Goal: Transaction & Acquisition: Purchase product/service

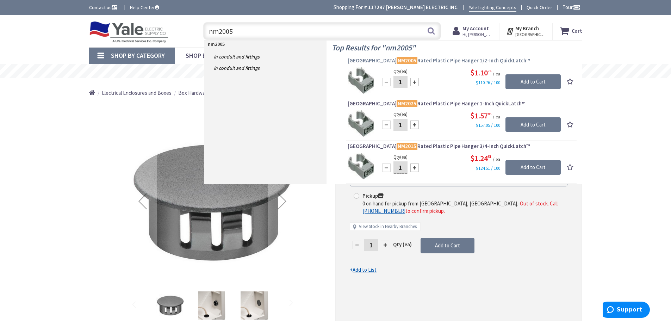
type input "nm2005"
click at [403, 58] on span "Arlington NM2005 Rated Plastic Pipe Hanger 1/2-Inch QuickLatch™" at bounding box center [461, 60] width 227 height 7
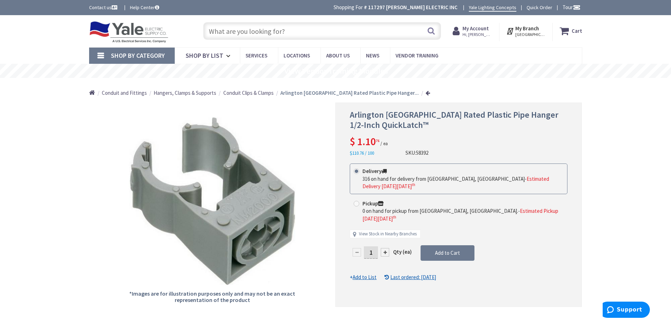
click at [285, 30] on input "text" at bounding box center [322, 31] width 238 height 18
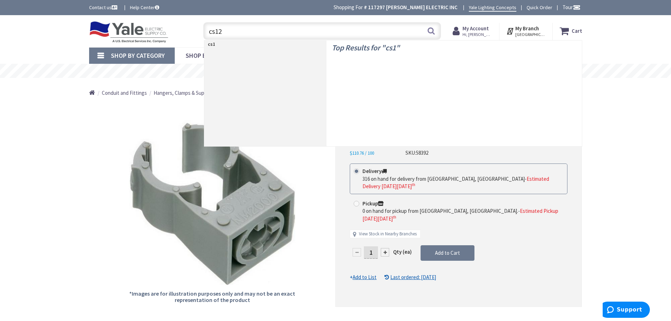
type input "cs120"
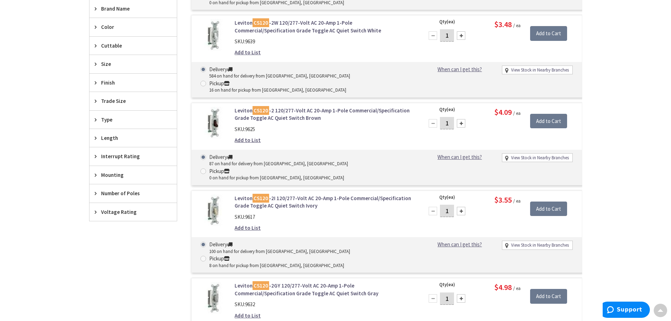
scroll to position [352, 0]
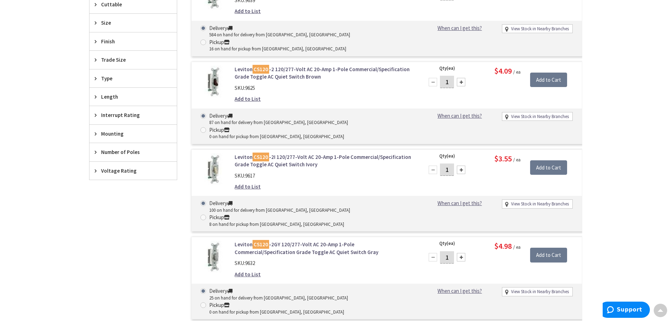
click at [316, 153] on link "Leviton CS120 -2I 120/277-Volt AC 20-Amp 1-Pole Commercial/Specification Grade …" at bounding box center [324, 160] width 179 height 15
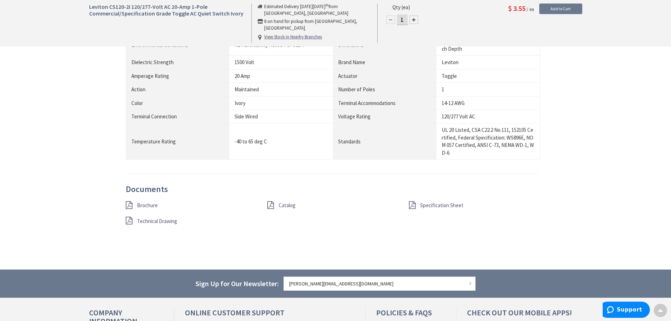
scroll to position [564, 0]
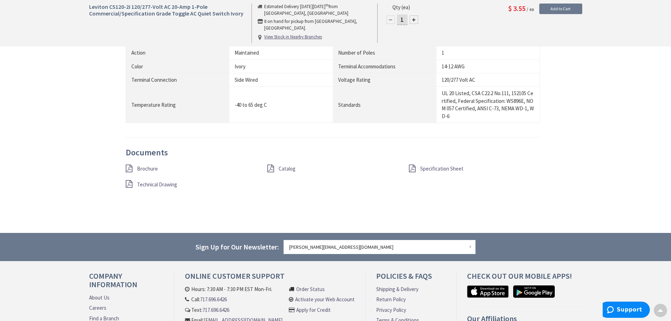
click at [148, 169] on span "Brochure" at bounding box center [147, 168] width 21 height 7
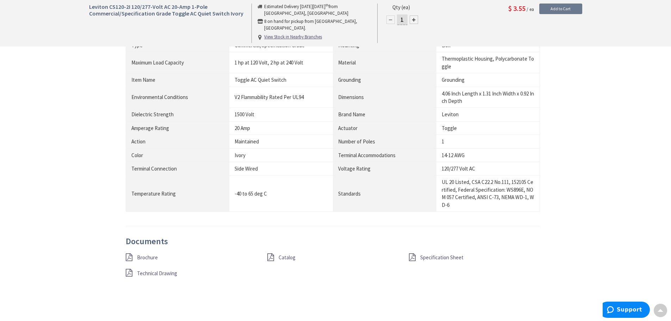
scroll to position [458, 0]
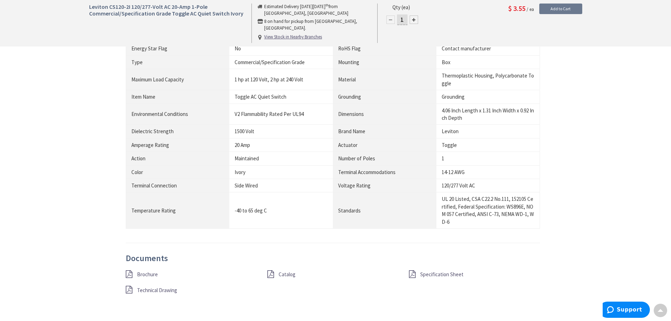
click at [283, 275] on span "Catalog" at bounding box center [287, 274] width 17 height 7
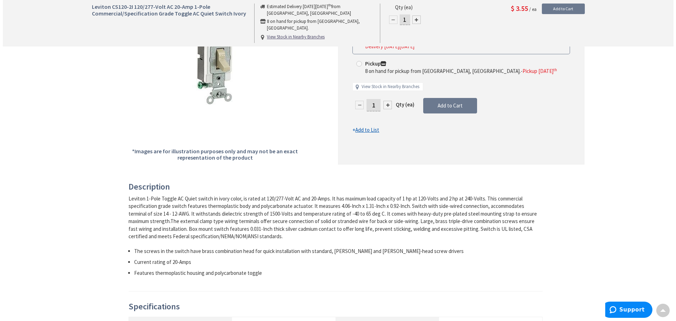
scroll to position [0, 0]
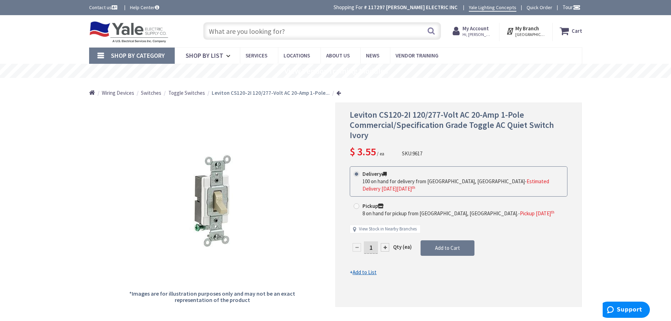
click at [374, 241] on input "1" at bounding box center [371, 247] width 14 height 12
type input "10"
click at [438, 241] on form "This product is Discontinued Delivery 100 on hand for delivery from Cranbury, N…" at bounding box center [459, 221] width 218 height 110
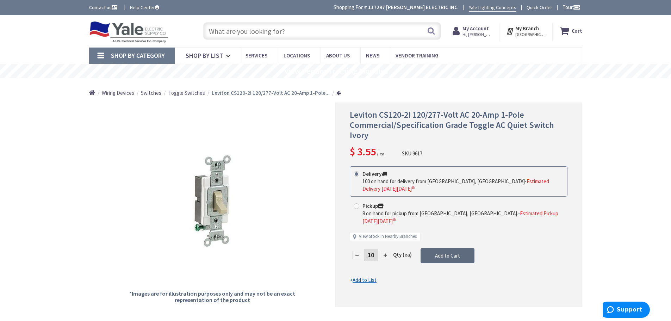
click at [442, 252] on span "Add to Cart" at bounding box center [447, 255] width 25 height 7
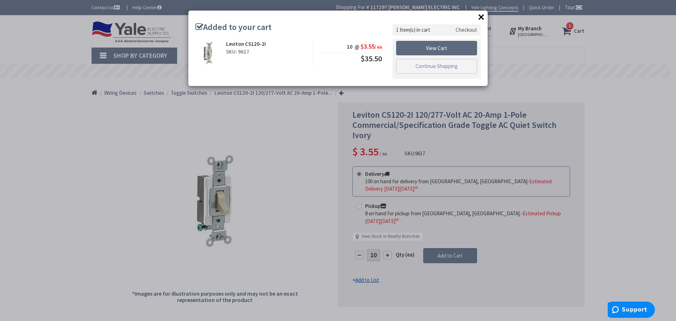
click at [429, 44] on link "View Cart" at bounding box center [436, 48] width 81 height 15
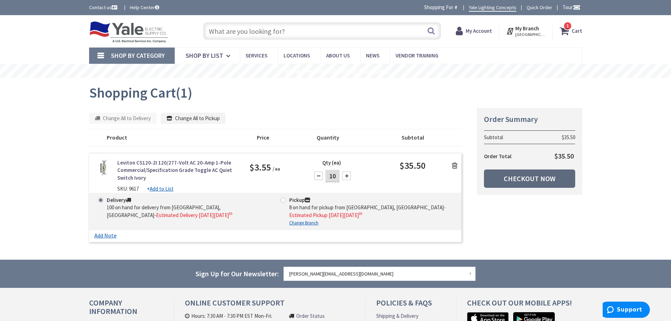
click at [517, 181] on link "Checkout Now" at bounding box center [529, 178] width 91 height 18
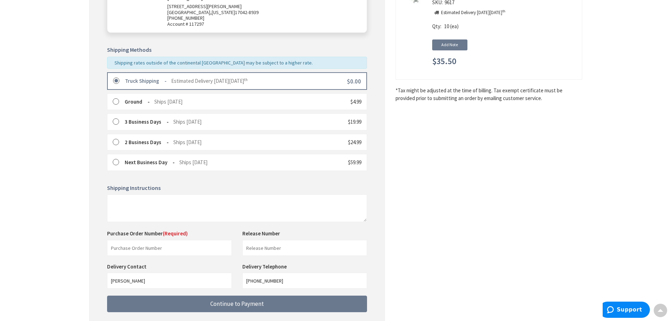
scroll to position [176, 0]
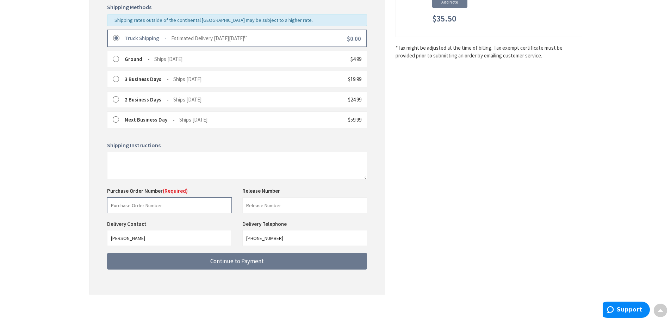
click at [154, 209] on input "text" at bounding box center [169, 205] width 125 height 16
type input "STOCK"
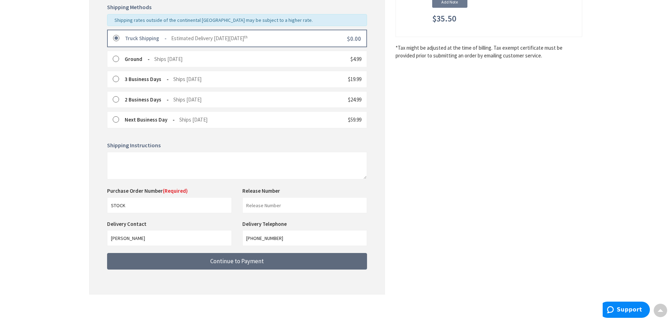
click at [205, 269] on button "Continue to Payment" at bounding box center [237, 261] width 260 height 17
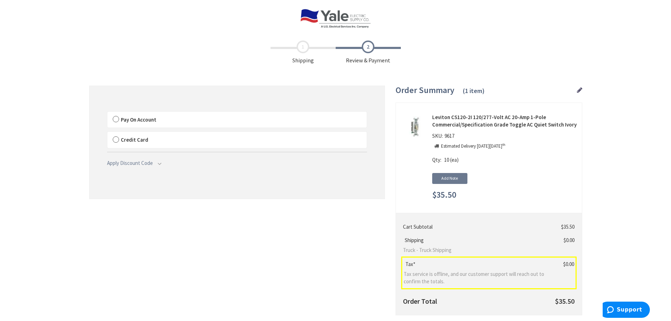
click at [125, 119] on span "Pay On Account" at bounding box center [139, 119] width 36 height 7
click at [116, 122] on label "Pay On Account" at bounding box center [236, 120] width 259 height 16
click at [107, 113] on input "Pay On Account" at bounding box center [107, 113] width 0 height 0
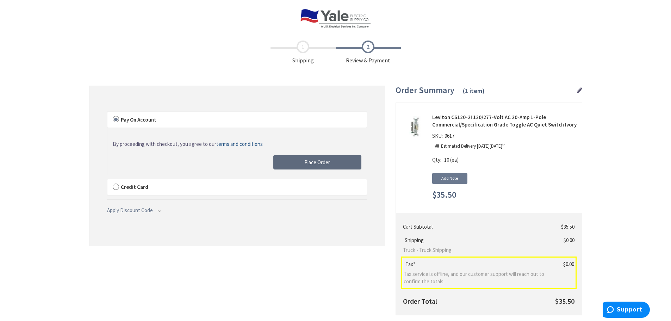
click at [325, 162] on span "Place Order" at bounding box center [317, 162] width 26 height 7
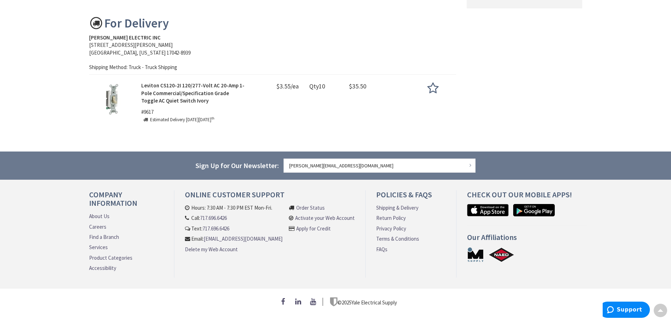
scroll to position [36, 0]
